Goal: Transaction & Acquisition: Purchase product/service

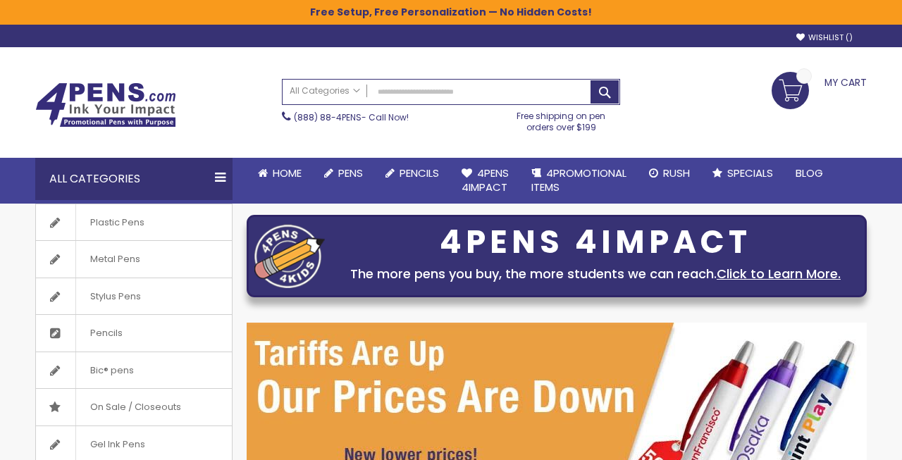
click at [350, 170] on span "Pens" at bounding box center [350, 173] width 25 height 15
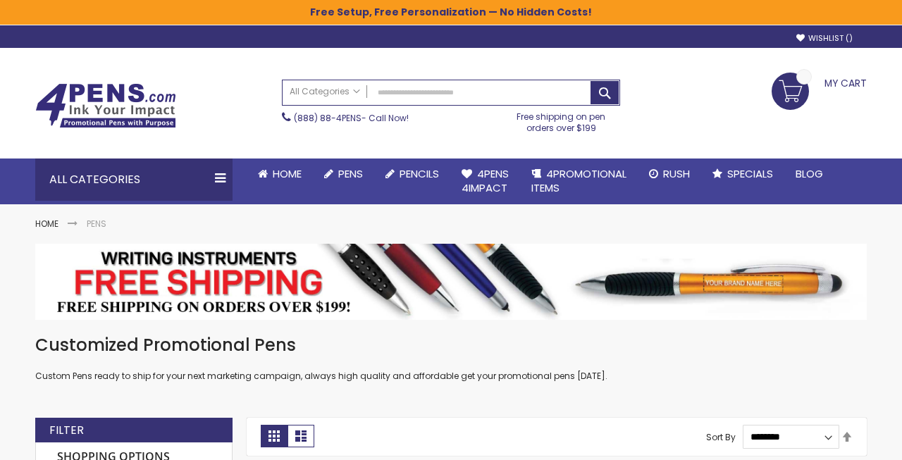
click at [339, 188] on link "Pens" at bounding box center [343, 173] width 61 height 31
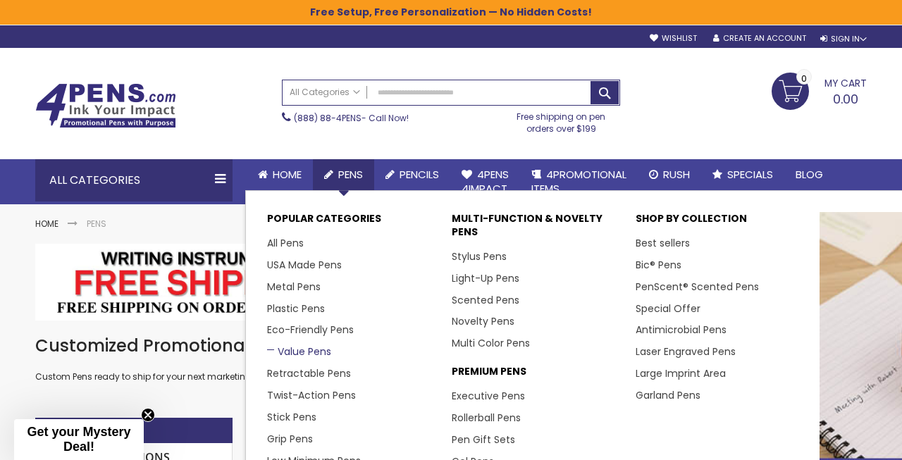
click at [310, 356] on link "Value Pens" at bounding box center [299, 351] width 64 height 14
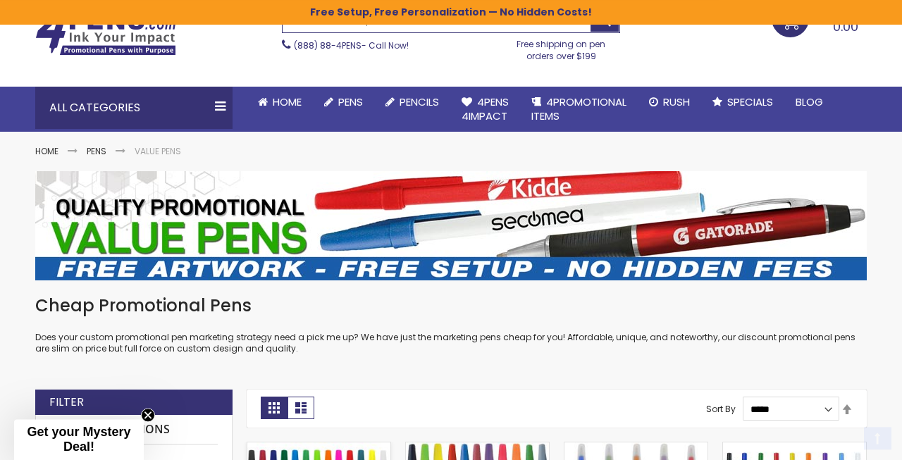
scroll to position [359, 0]
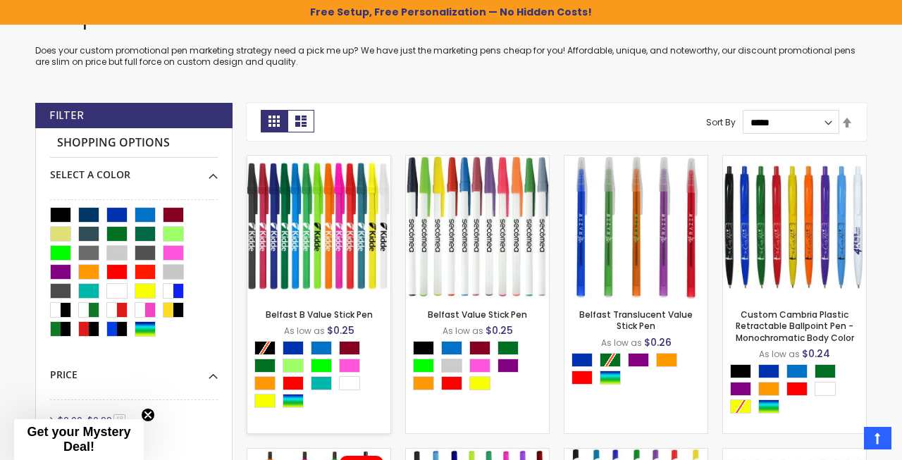
click at [315, 197] on img at bounding box center [318, 227] width 143 height 143
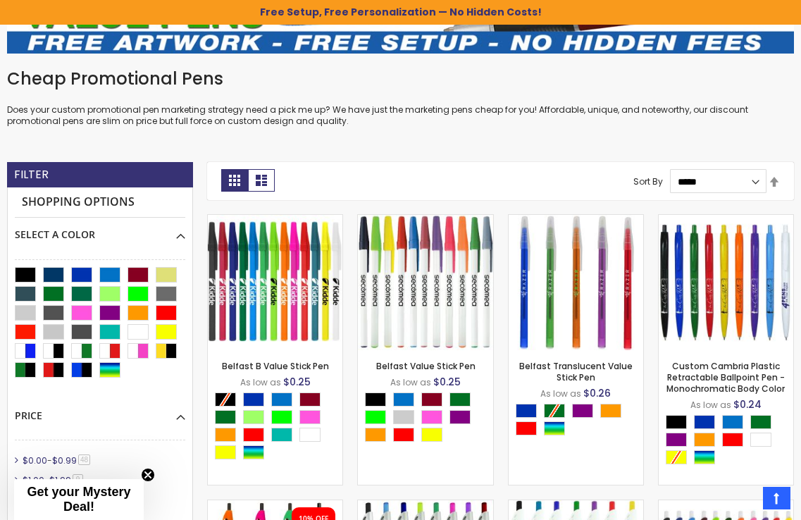
scroll to position [294, 0]
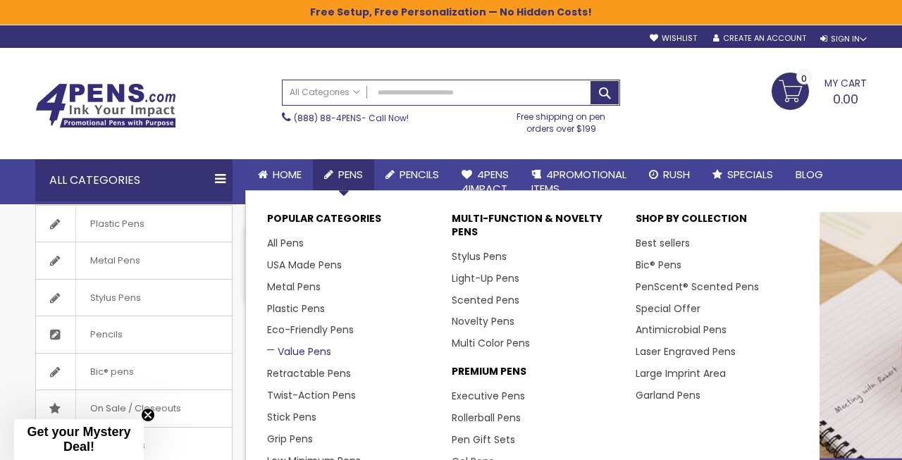
click at [310, 349] on link "Value Pens" at bounding box center [299, 351] width 64 height 14
